Goal: Task Accomplishment & Management: Use online tool/utility

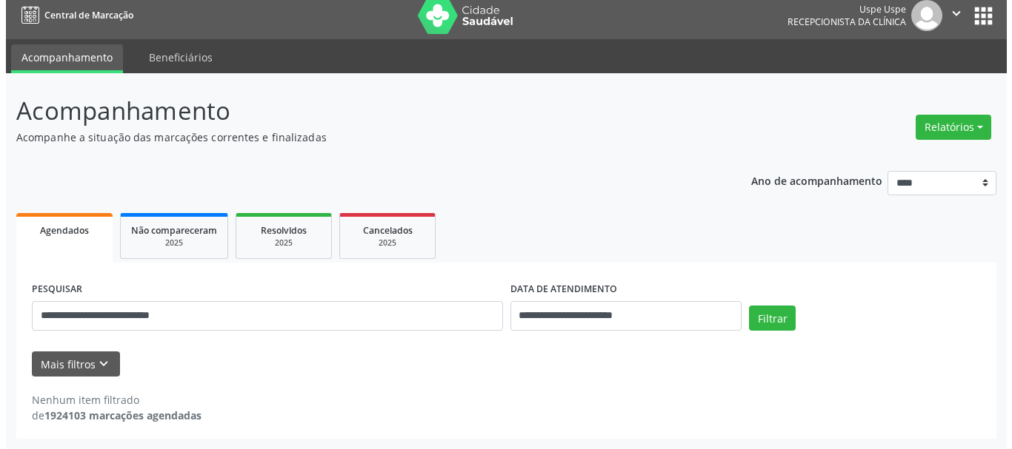
scroll to position [8, 0]
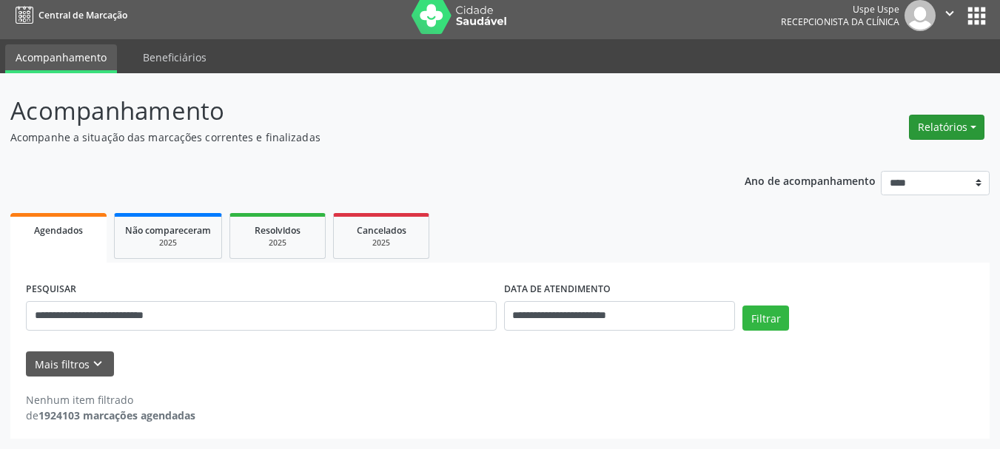
click at [938, 127] on button "Relatórios" at bounding box center [947, 127] width 76 height 25
click at [886, 155] on link "Agendamentos" at bounding box center [905, 159] width 159 height 21
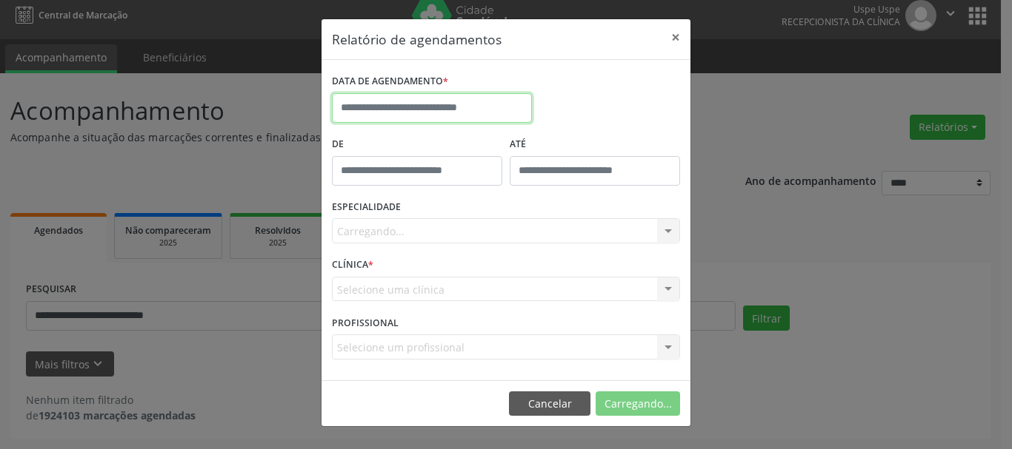
click at [436, 114] on input "text" at bounding box center [432, 108] width 200 height 30
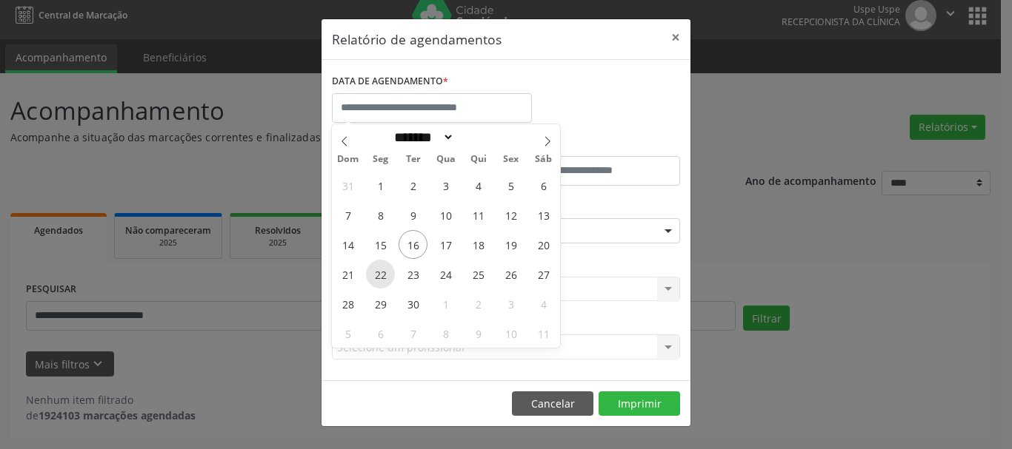
click at [385, 267] on span "22" at bounding box center [380, 274] width 29 height 29
type input "**********"
click at [385, 267] on span "22" at bounding box center [380, 274] width 29 height 29
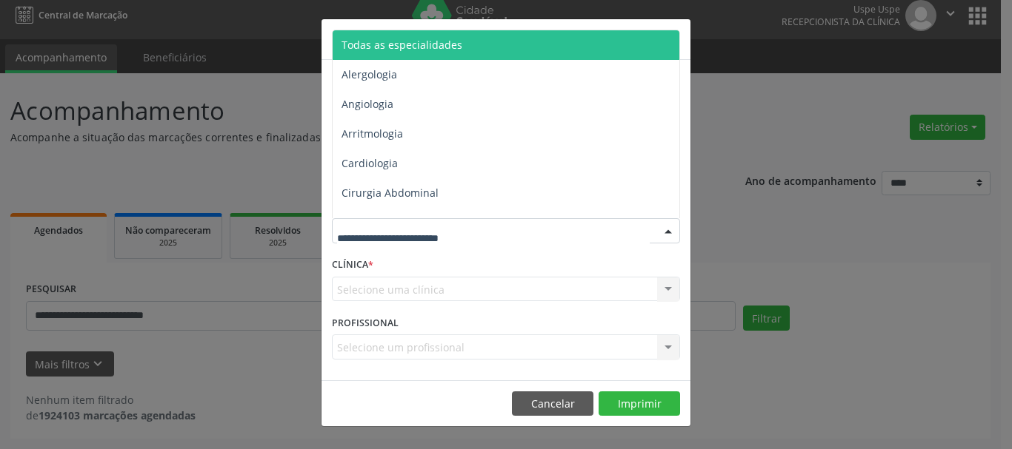
click at [372, 44] on span "Todas as especialidades" at bounding box center [401, 45] width 121 height 14
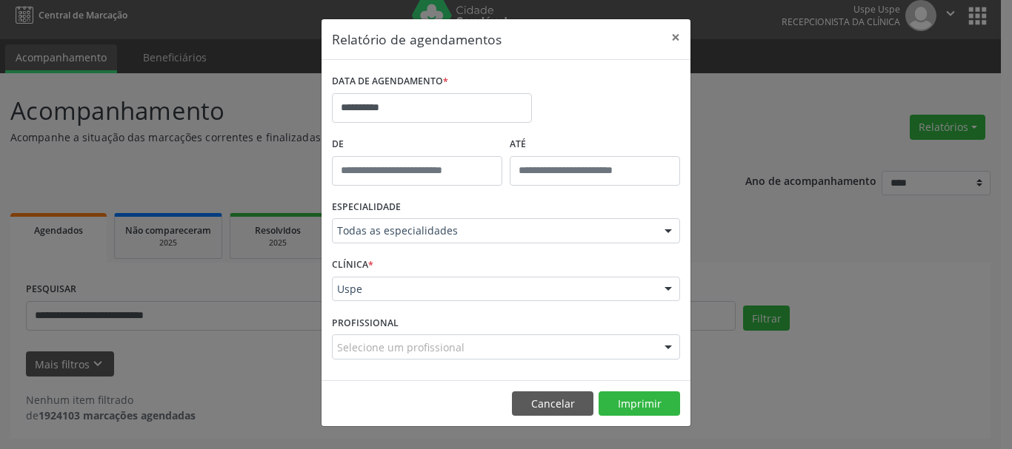
click at [372, 299] on div "Uspe" at bounding box center [506, 289] width 348 height 25
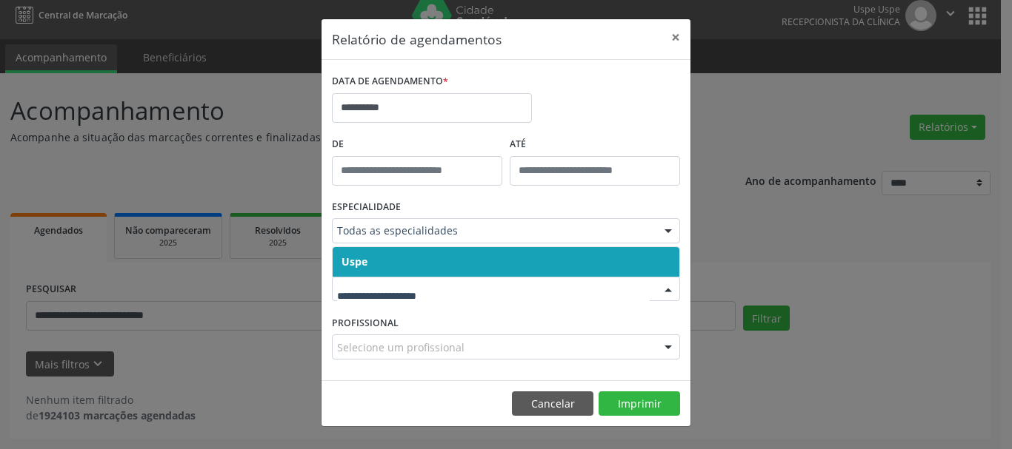
click at [366, 276] on span "Uspe" at bounding box center [505, 262] width 347 height 30
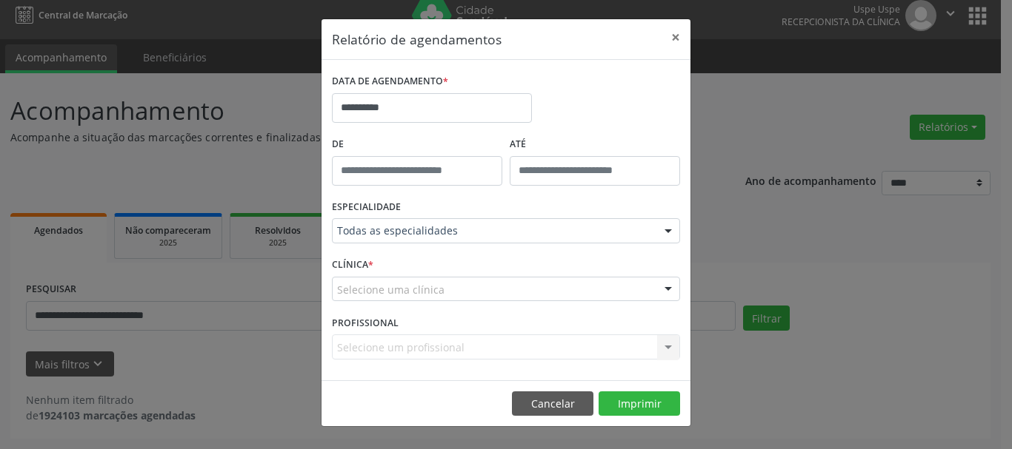
click at [366, 276] on span "Uspe" at bounding box center [505, 262] width 347 height 30
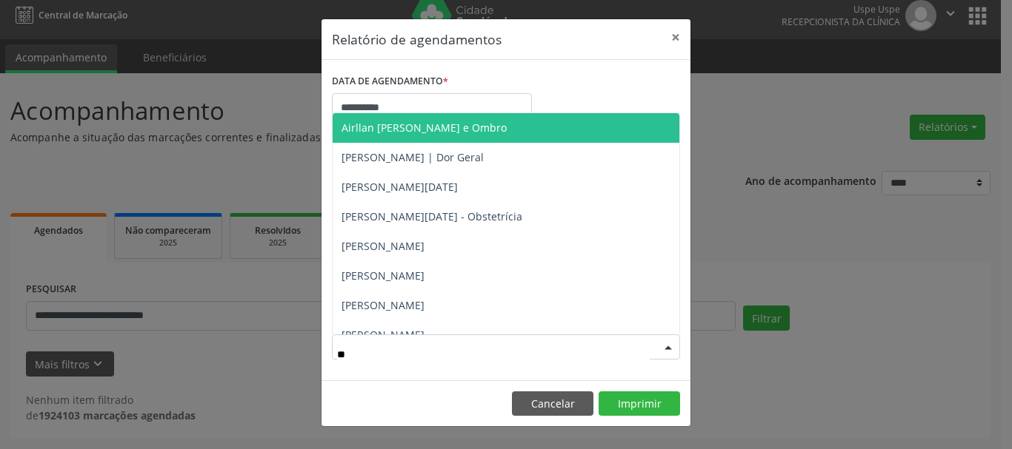
type input "***"
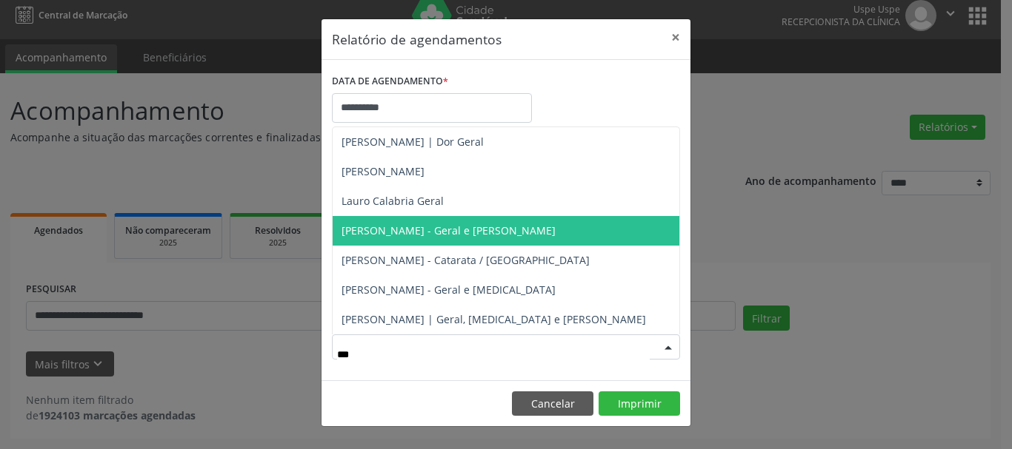
drag, startPoint x: 419, startPoint y: 230, endPoint x: 432, endPoint y: 238, distance: 16.0
click at [420, 229] on span "[PERSON_NAME] - Geral e [PERSON_NAME]" at bounding box center [448, 231] width 214 height 14
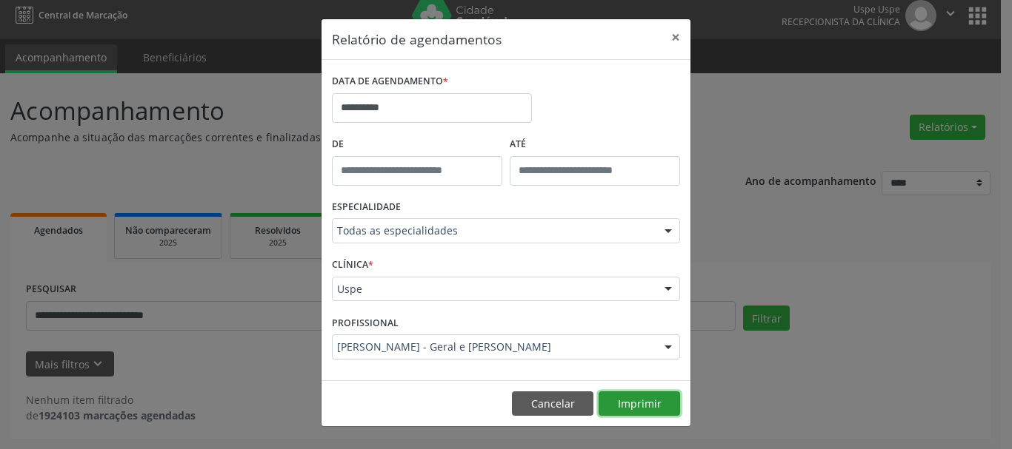
click at [645, 404] on button "Imprimir" at bounding box center [638, 404] width 81 height 25
